Goal: Check status: Check status

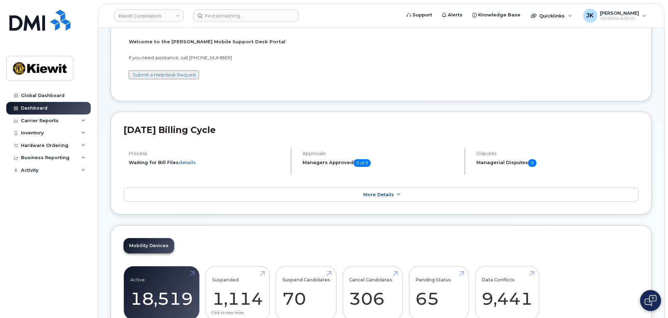
scroll to position [175, 0]
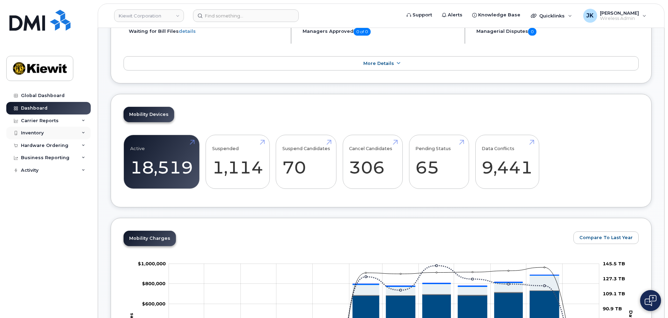
click at [52, 134] on div "Inventory" at bounding box center [48, 133] width 84 height 13
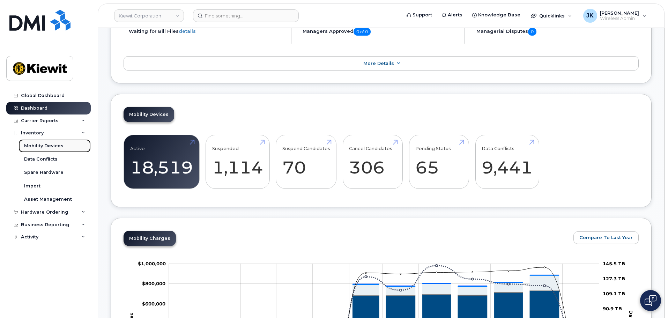
click at [40, 148] on div "Mobility Devices" at bounding box center [43, 146] width 39 height 6
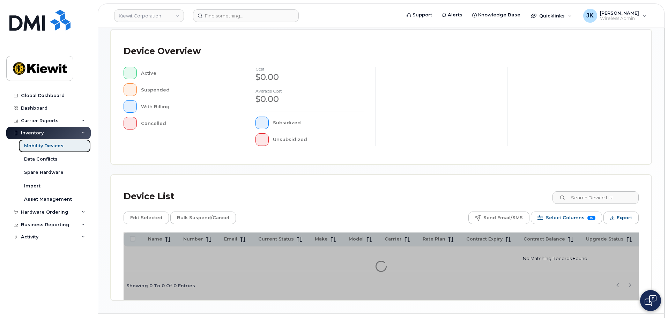
scroll to position [164, 0]
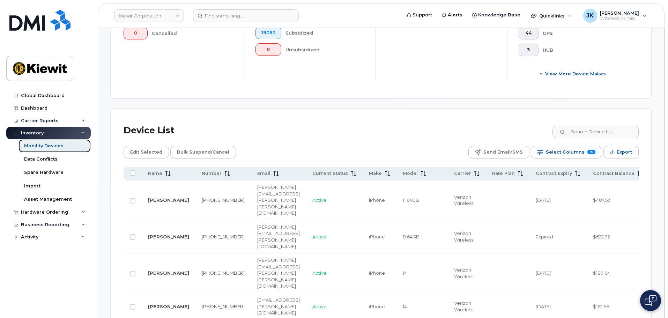
scroll to position [281, 0]
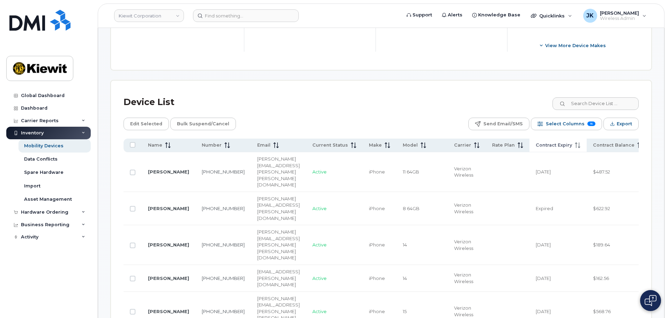
click at [580, 142] on icon at bounding box center [578, 145] width 6 height 6
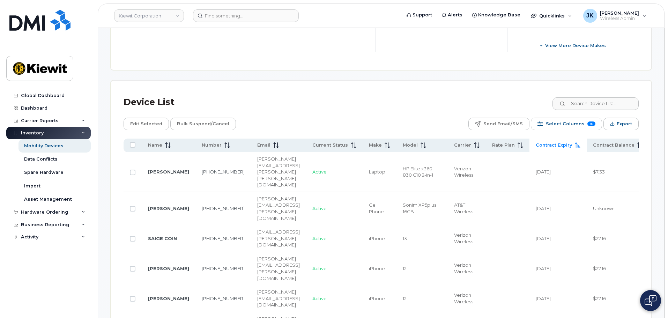
click at [580, 142] on icon at bounding box center [577, 145] width 5 height 6
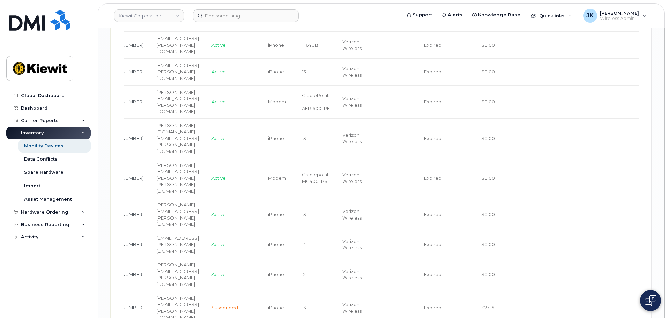
scroll to position [0, 0]
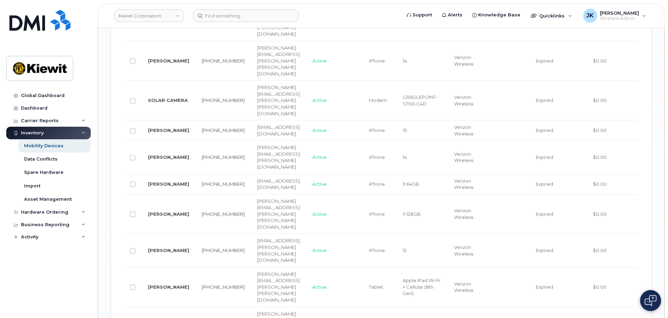
scroll to position [1307, 0]
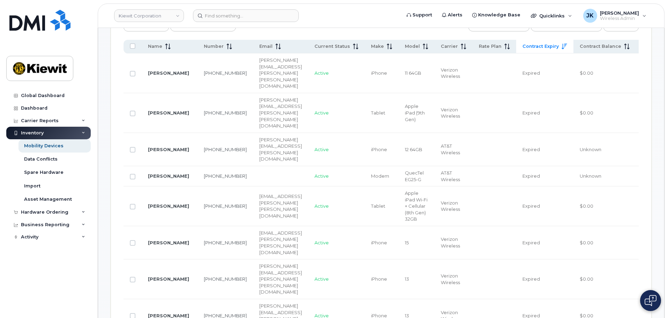
scroll to position [364, 0]
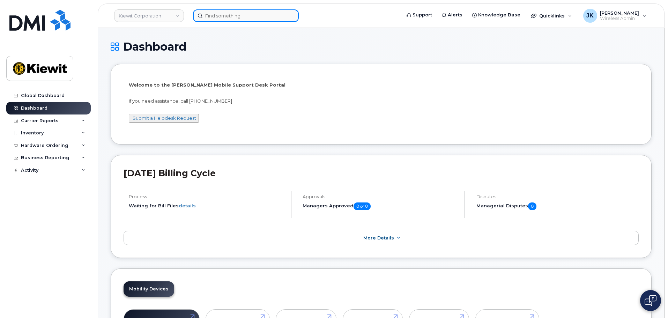
click at [226, 16] on input at bounding box center [246, 15] width 106 height 13
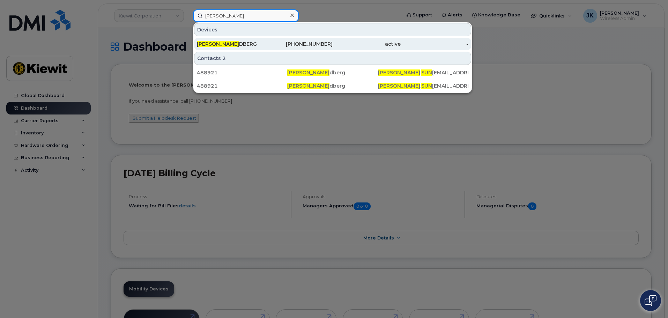
type input "kenneth sun"
click at [234, 42] on div "KENNETH SUN DBERG" at bounding box center [231, 43] width 68 height 7
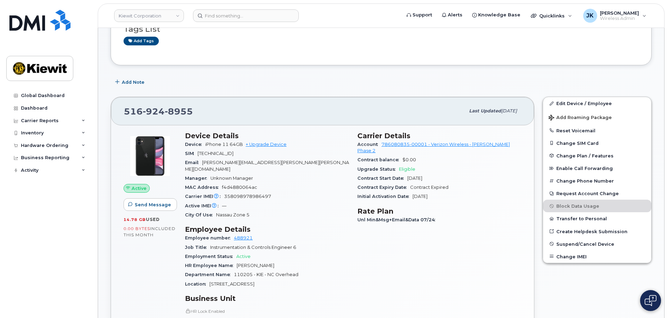
scroll to position [70, 0]
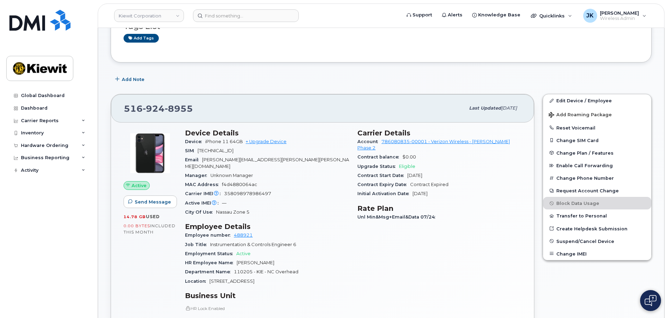
click at [409, 254] on div "Carrier Details Account 786080835-00001 - Verizon Wireless - [PERSON_NAME] Phas…" at bounding box center [439, 265] width 172 height 281
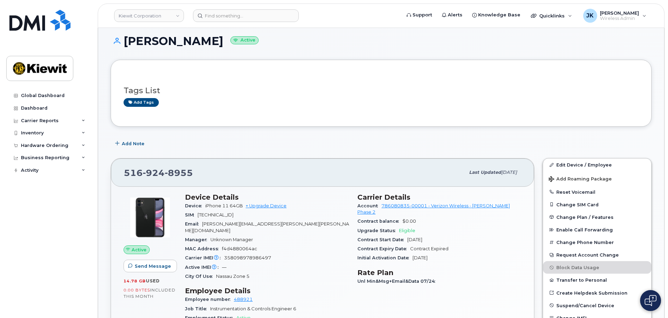
scroll to position [0, 0]
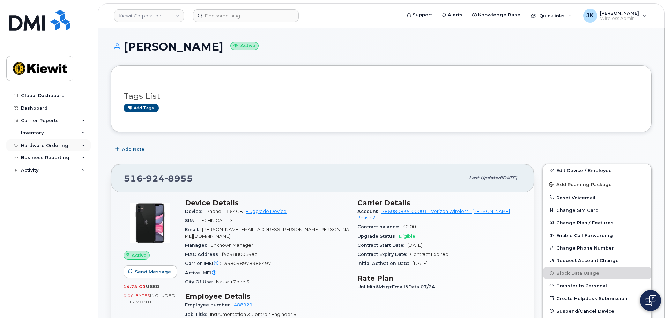
click at [52, 146] on div "Hardware Ordering" at bounding box center [44, 146] width 47 height 6
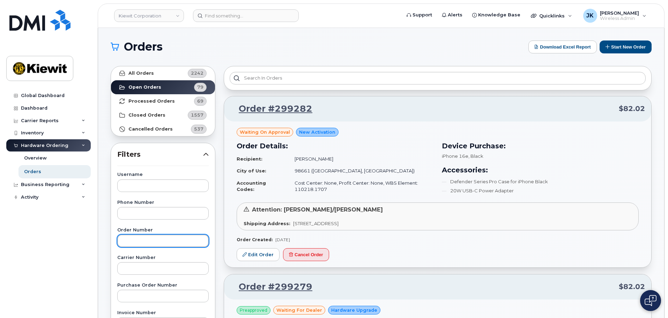
click at [174, 239] on input "text" at bounding box center [162, 241] width 91 height 13
paste input "299278"
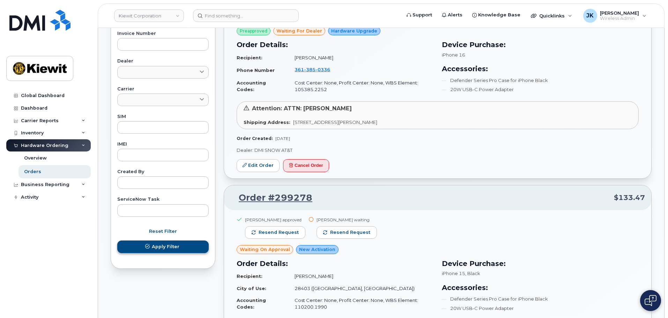
type input "299278"
click at [169, 245] on span "Apply Filter" at bounding box center [166, 246] width 28 height 7
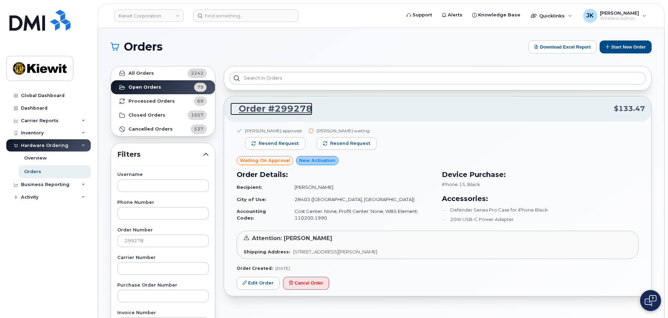
click at [266, 108] on link "Order #299278" at bounding box center [271, 109] width 82 height 13
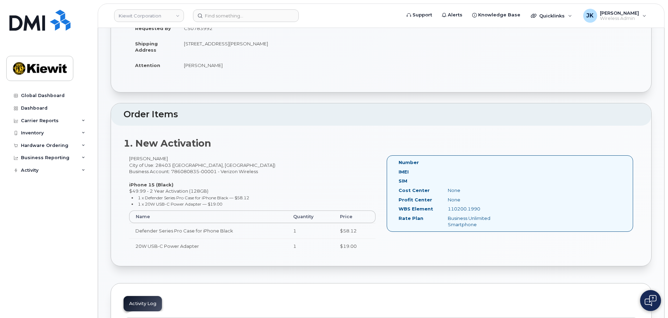
scroll to position [85, 0]
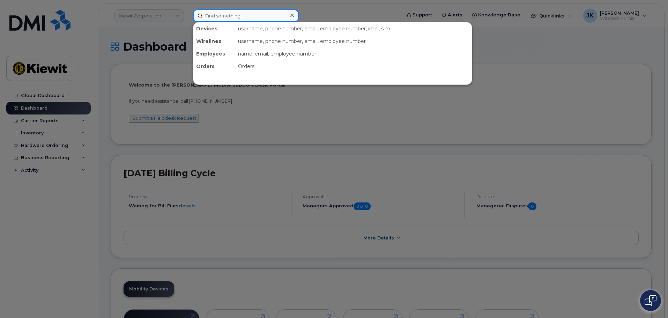
click at [276, 17] on input at bounding box center [246, 15] width 106 height 13
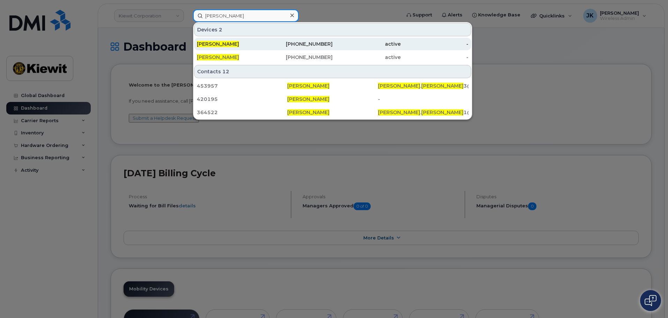
type input "daniel robinson"
click at [347, 46] on div "active" at bounding box center [367, 43] width 68 height 7
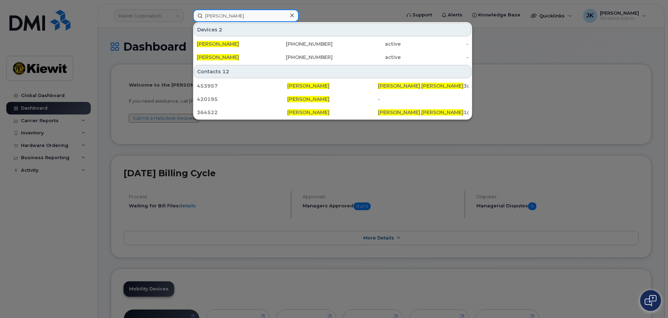
click at [246, 14] on input "daniel robinson" at bounding box center [246, 15] width 106 height 13
click at [295, 16] on div at bounding box center [292, 15] width 10 height 10
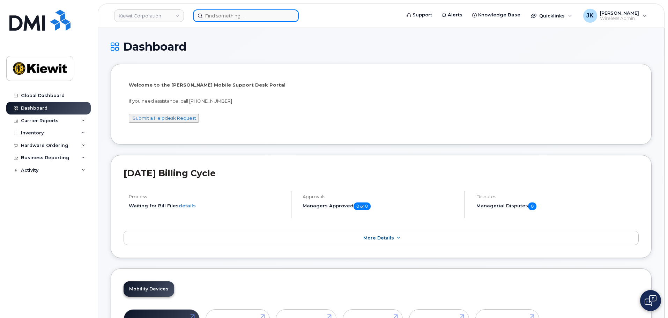
click at [264, 14] on input at bounding box center [246, 15] width 106 height 13
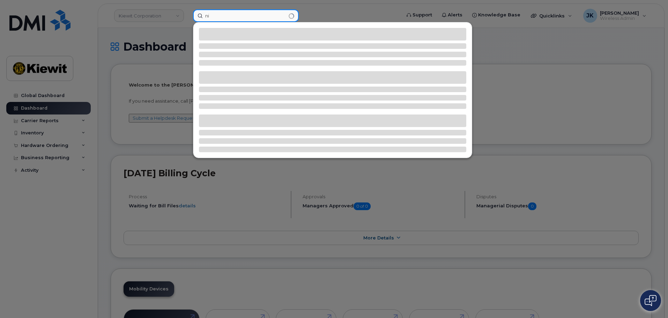
type input "n"
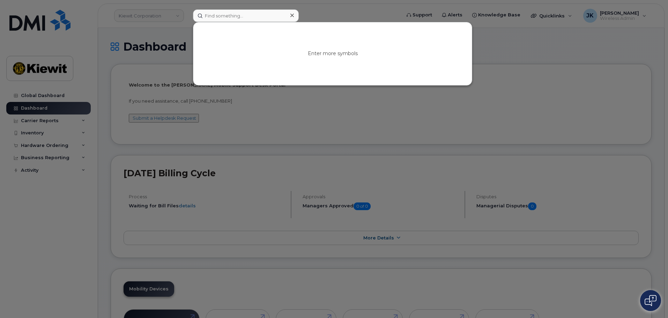
click at [292, 14] on icon at bounding box center [291, 16] width 3 height 6
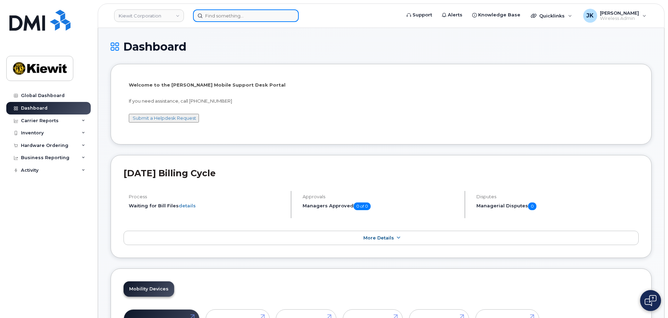
click at [261, 17] on input at bounding box center [246, 15] width 106 height 13
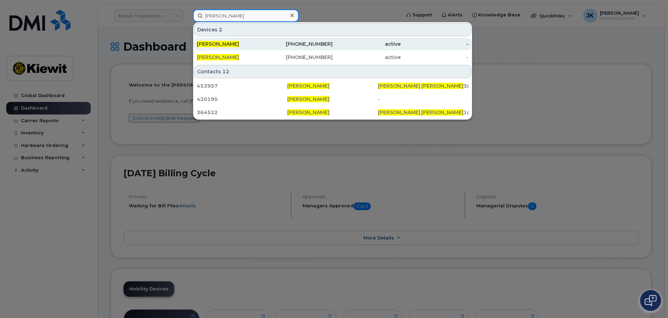
type input "Daniel robinson"
click at [263, 42] on div "[PERSON_NAME]" at bounding box center [231, 43] width 68 height 7
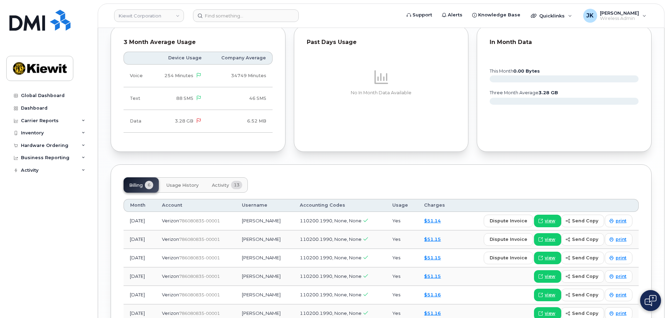
scroll to position [679, 0]
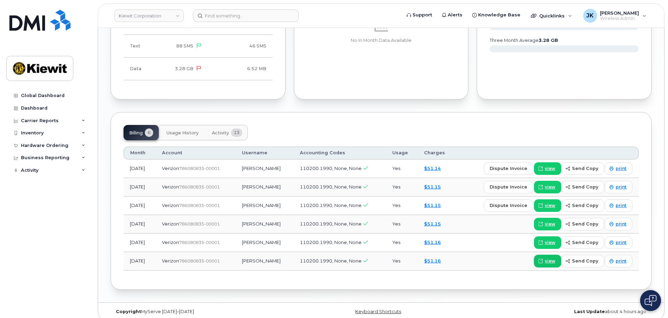
click at [548, 258] on span "view" at bounding box center [550, 261] width 10 height 6
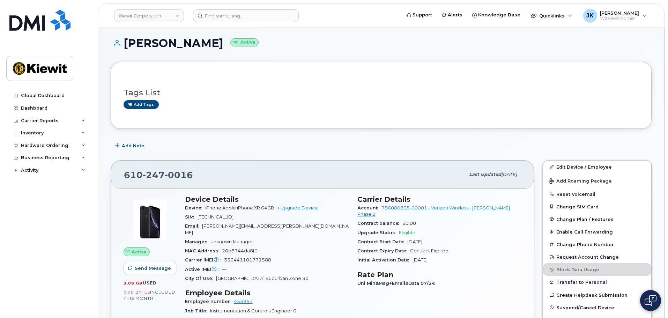
scroll to position [0, 0]
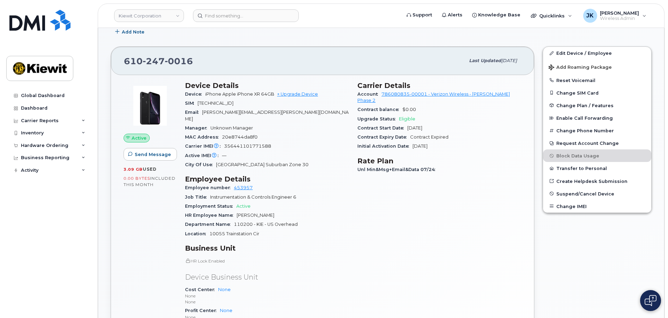
scroll to position [105, 0]
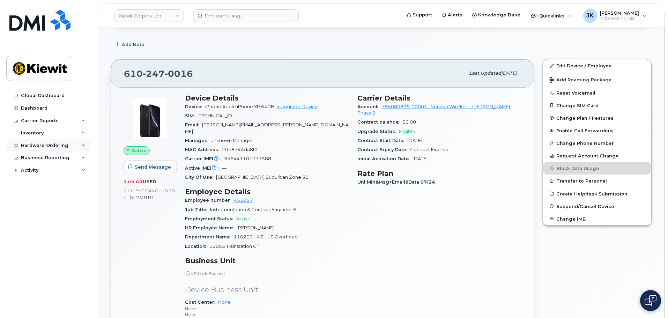
click at [53, 144] on div "Hardware Ordering" at bounding box center [44, 146] width 47 height 6
click at [52, 176] on link "Orders" at bounding box center [54, 171] width 72 height 13
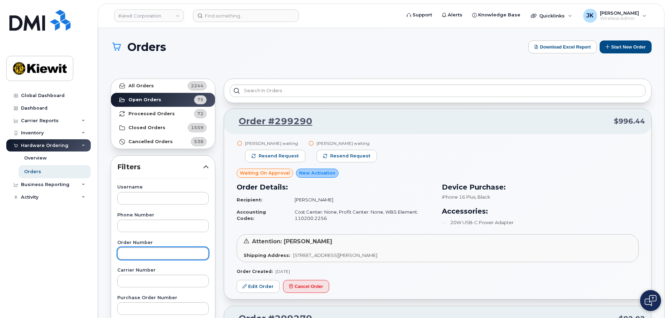
click at [154, 253] on input "text" at bounding box center [162, 253] width 91 height 13
paste input "299290"
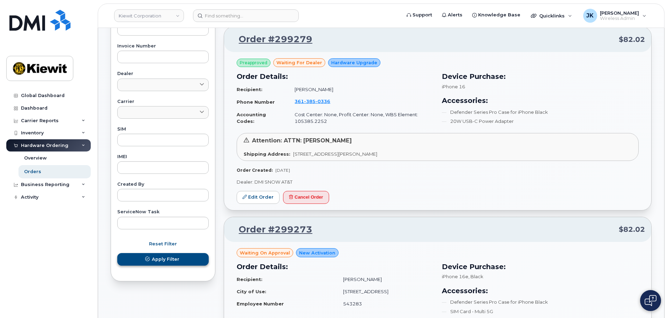
type input "299290"
click at [177, 260] on span "Apply Filter" at bounding box center [166, 259] width 28 height 7
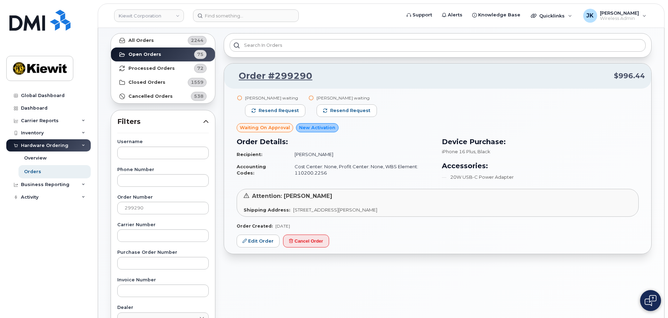
scroll to position [33, 0]
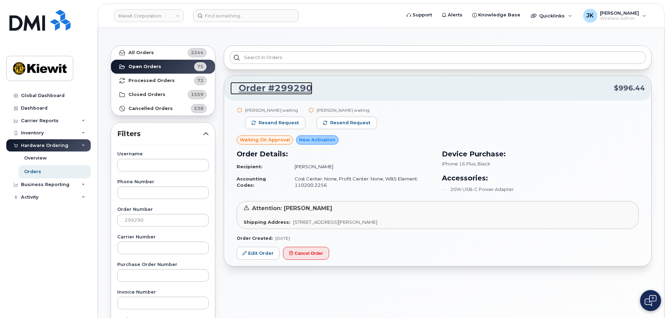
click at [281, 84] on link "Order #299290" at bounding box center [271, 88] width 82 height 13
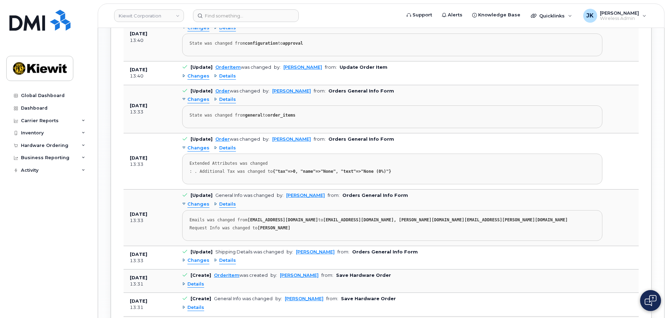
scroll to position [701, 0]
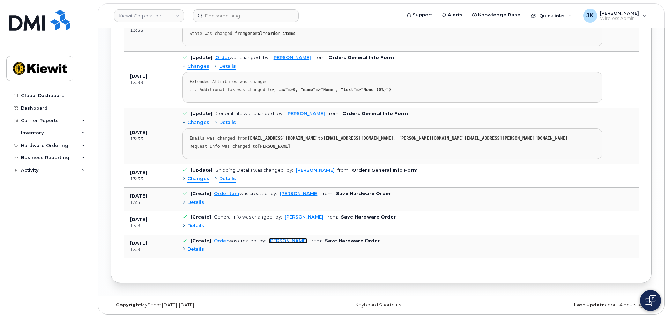
click at [283, 240] on link "[PERSON_NAME]" at bounding box center [288, 240] width 39 height 5
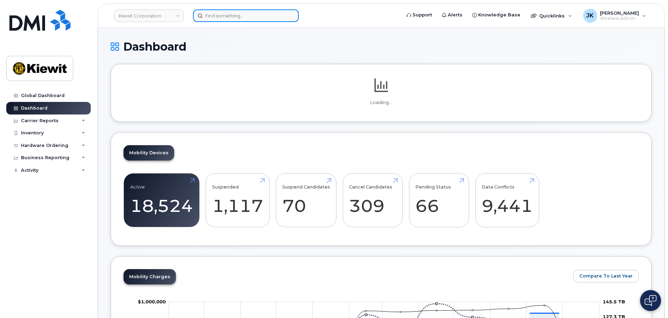
click at [213, 18] on input at bounding box center [246, 15] width 106 height 13
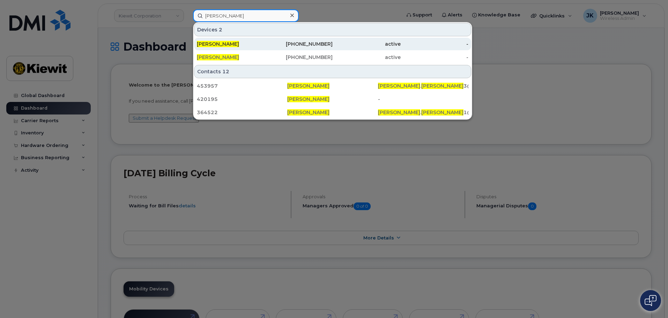
type input "[PERSON_NAME]"
click at [238, 44] on span "[PERSON_NAME]" at bounding box center [218, 44] width 42 height 6
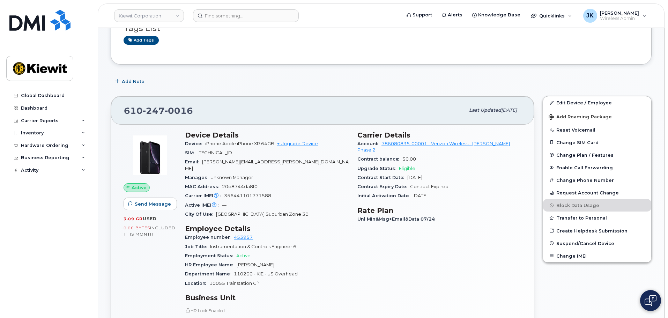
scroll to position [70, 0]
